Goal: Information Seeking & Learning: Learn about a topic

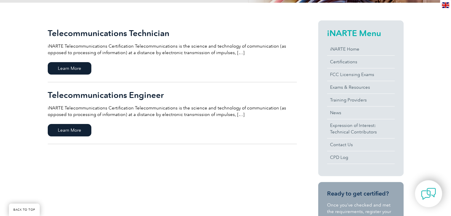
scroll to position [142, 0]
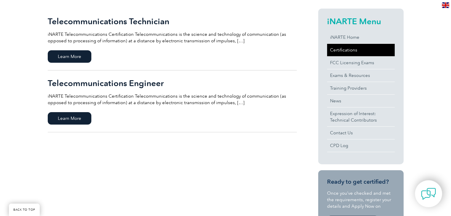
click at [340, 50] on link "Certifications" at bounding box center [361, 50] width 68 height 12
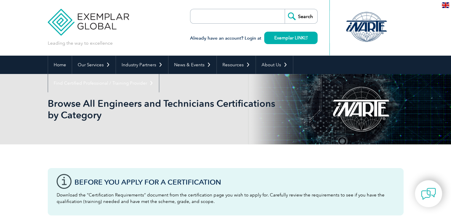
click at [5, 116] on div "Browse All Engineers and Technicians Certifications by Category" at bounding box center [225, 109] width 451 height 71
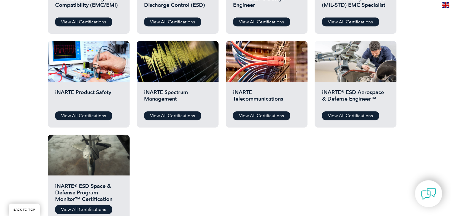
scroll to position [285, 0]
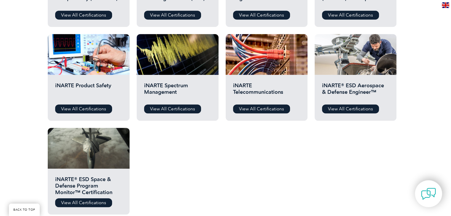
click at [28, 118] on div "Before You Apply For a Certification Download the “Certification Requirements” …" at bounding box center [225, 50] width 451 height 380
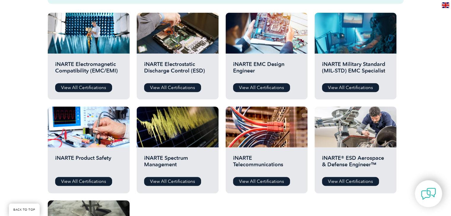
scroll to position [214, 0]
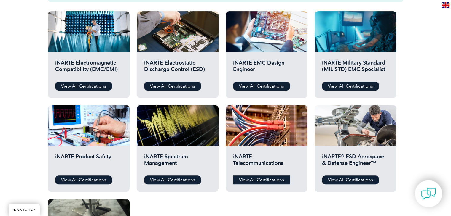
click at [259, 182] on link "View All Certifications" at bounding box center [261, 180] width 57 height 9
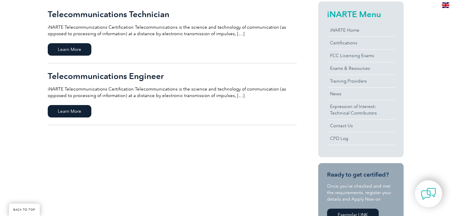
scroll to position [154, 0]
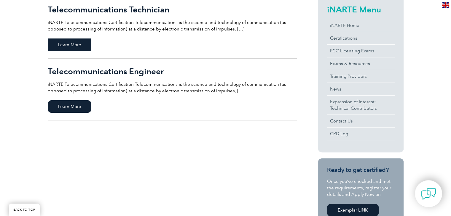
click at [69, 43] on span "Learn More" at bounding box center [70, 45] width 44 height 12
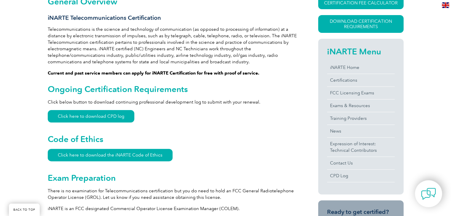
scroll to position [166, 0]
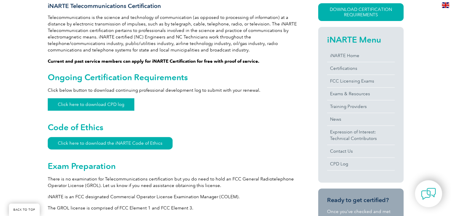
click at [81, 104] on link "Click here to download CPD log" at bounding box center [91, 104] width 87 height 12
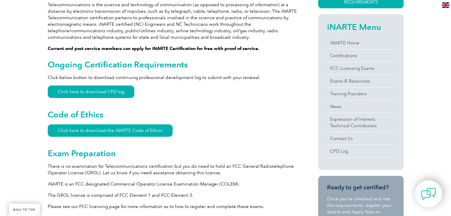
scroll to position [142, 0]
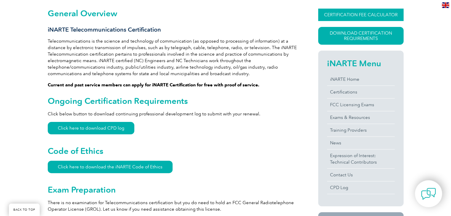
click at [339, 16] on link "CERTIFICATION FEE CALCULATOR" at bounding box center [360, 15] width 85 height 12
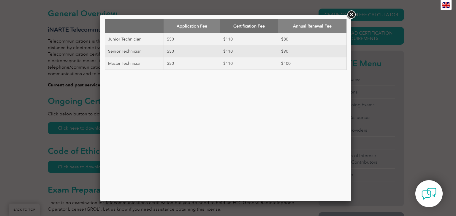
click at [352, 15] on link at bounding box center [351, 14] width 11 height 11
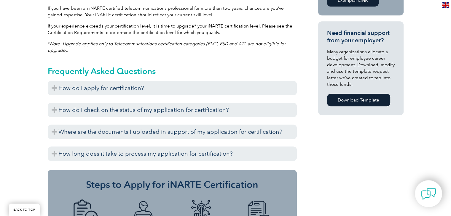
scroll to position [403, 0]
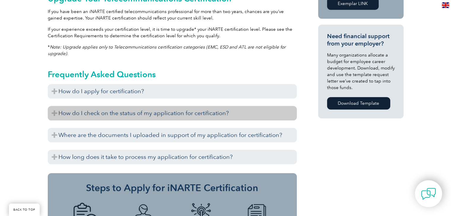
click at [103, 115] on h3 "How do I check on the status of my application for certification?" at bounding box center [172, 113] width 249 height 15
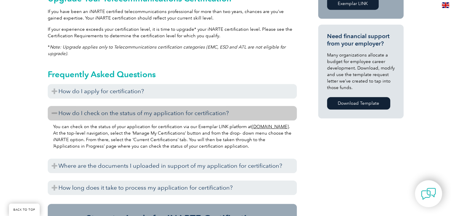
click at [103, 115] on h3 "How do I check on the status of my application for certification?" at bounding box center [172, 113] width 249 height 15
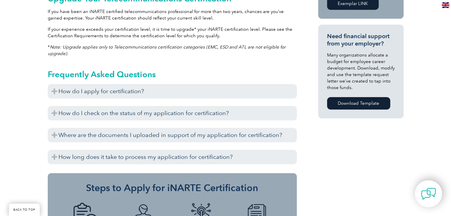
click at [38, 87] on div "General Overview iNARTE Telecommunications Certification Telecommunications is …" at bounding box center [225, 17] width 451 height 575
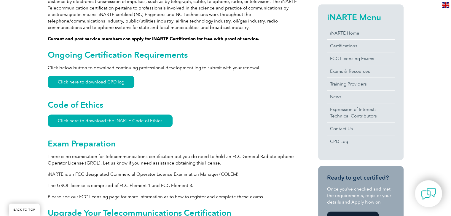
scroll to position [190, 0]
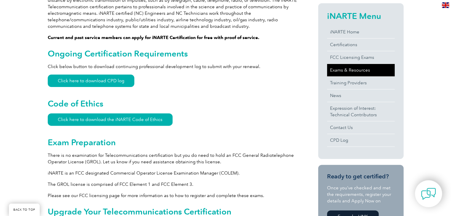
click at [346, 70] on link "Exams & Resources" at bounding box center [361, 70] width 68 height 12
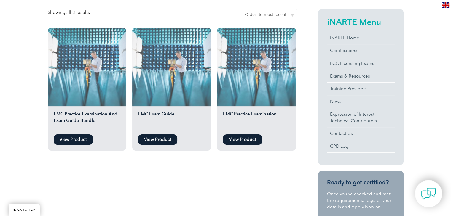
scroll to position [142, 0]
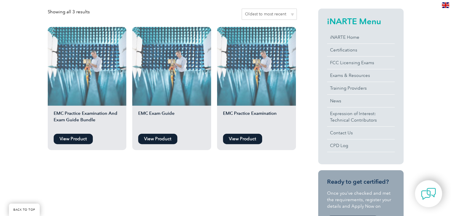
click at [71, 138] on link "View Product" at bounding box center [73, 139] width 39 height 10
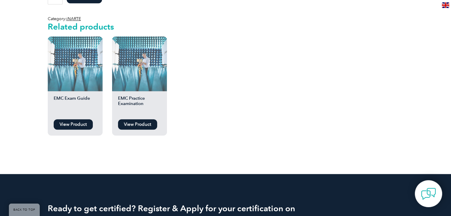
scroll to position [620, 0]
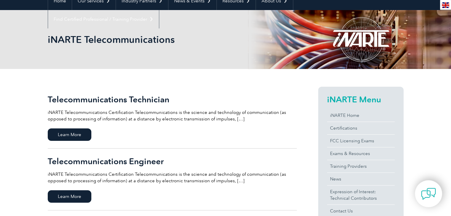
scroll to position [83, 0]
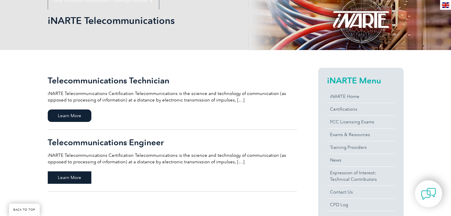
click at [64, 180] on span "Learn More" at bounding box center [70, 178] width 44 height 12
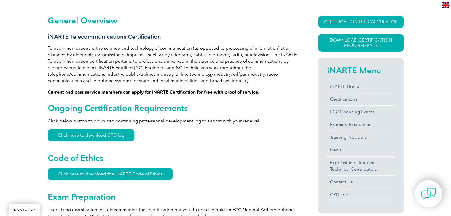
scroll to position [130, 0]
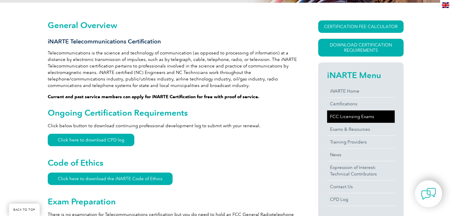
click at [342, 117] on link "FCC Licensing Exams" at bounding box center [361, 117] width 68 height 12
